Goal: Task Accomplishment & Management: Use online tool/utility

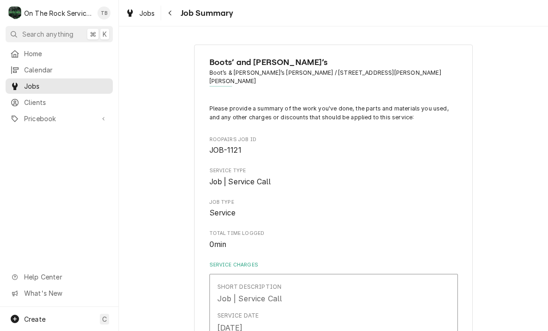
click at [174, 15] on div "Navigate back" at bounding box center [170, 12] width 9 height 9
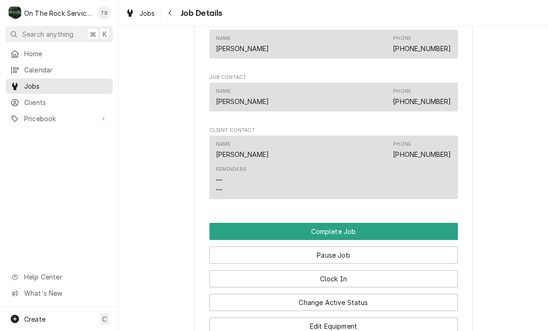
scroll to position [671, 0]
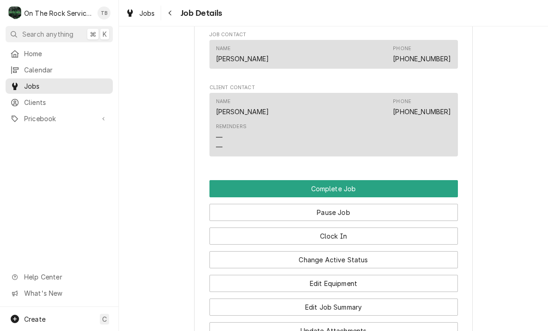
click at [341, 252] on button "Change Active Status" at bounding box center [333, 259] width 248 height 17
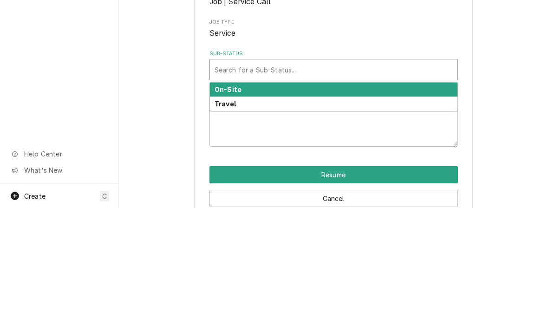
click at [237, 209] on strong "On-Site" at bounding box center [228, 213] width 27 height 8
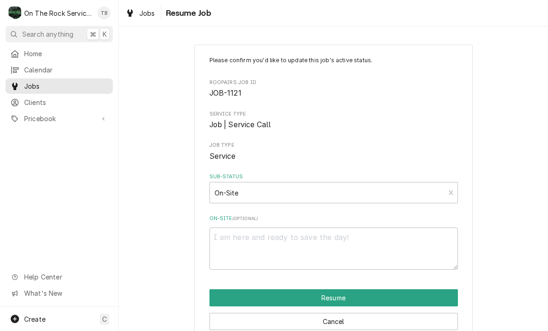
click at [347, 300] on button "Resume" at bounding box center [333, 297] width 248 height 17
type textarea "x"
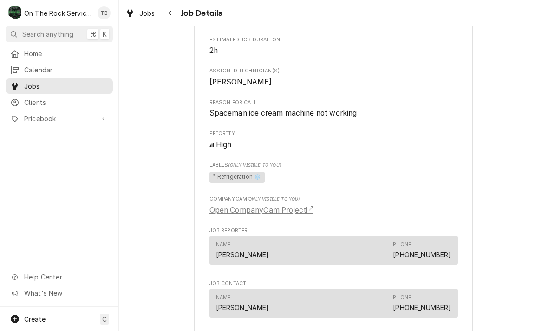
scroll to position [425, 0]
